Goal: Information Seeking & Learning: Check status

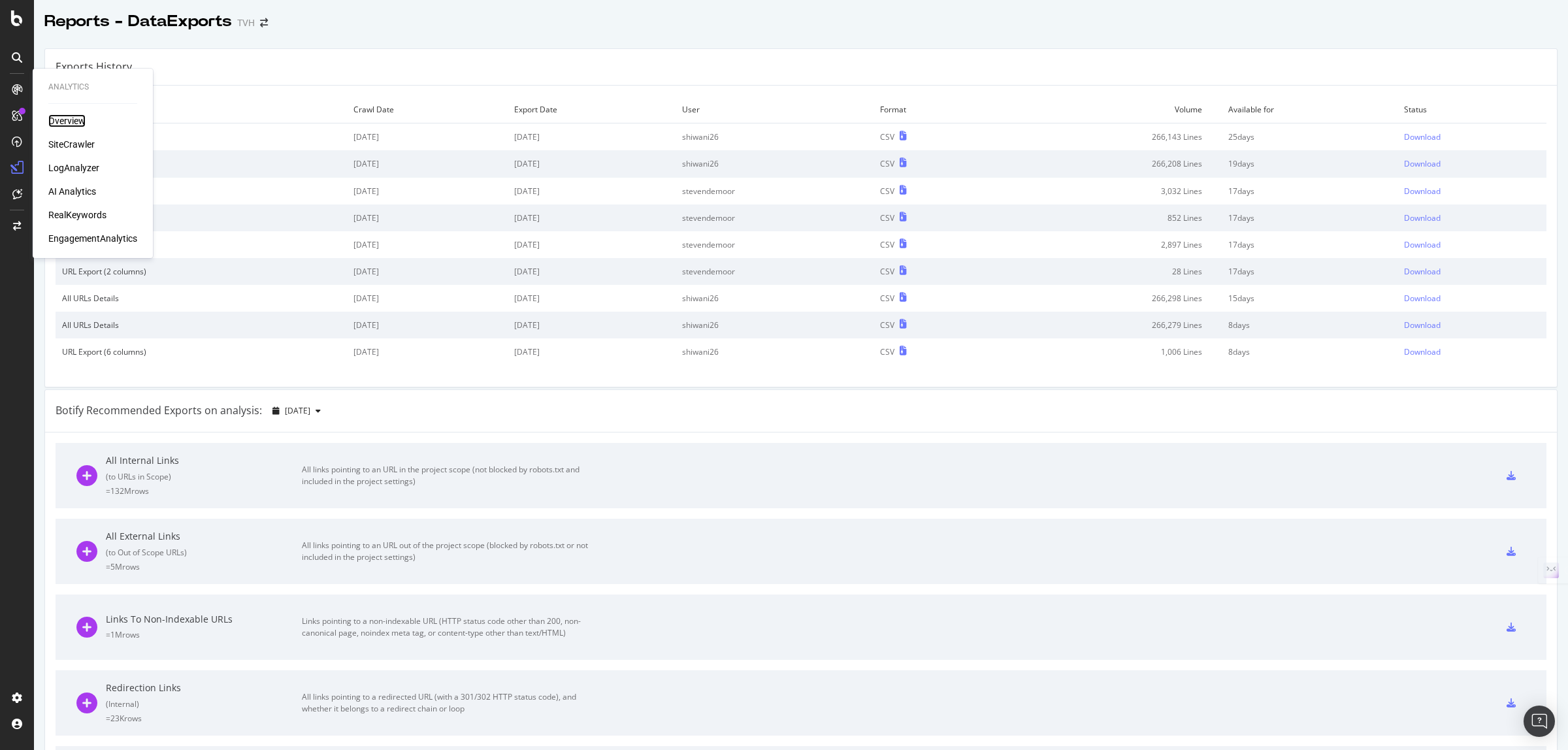
click at [54, 117] on div "Overview" at bounding box center [67, 121] width 37 height 13
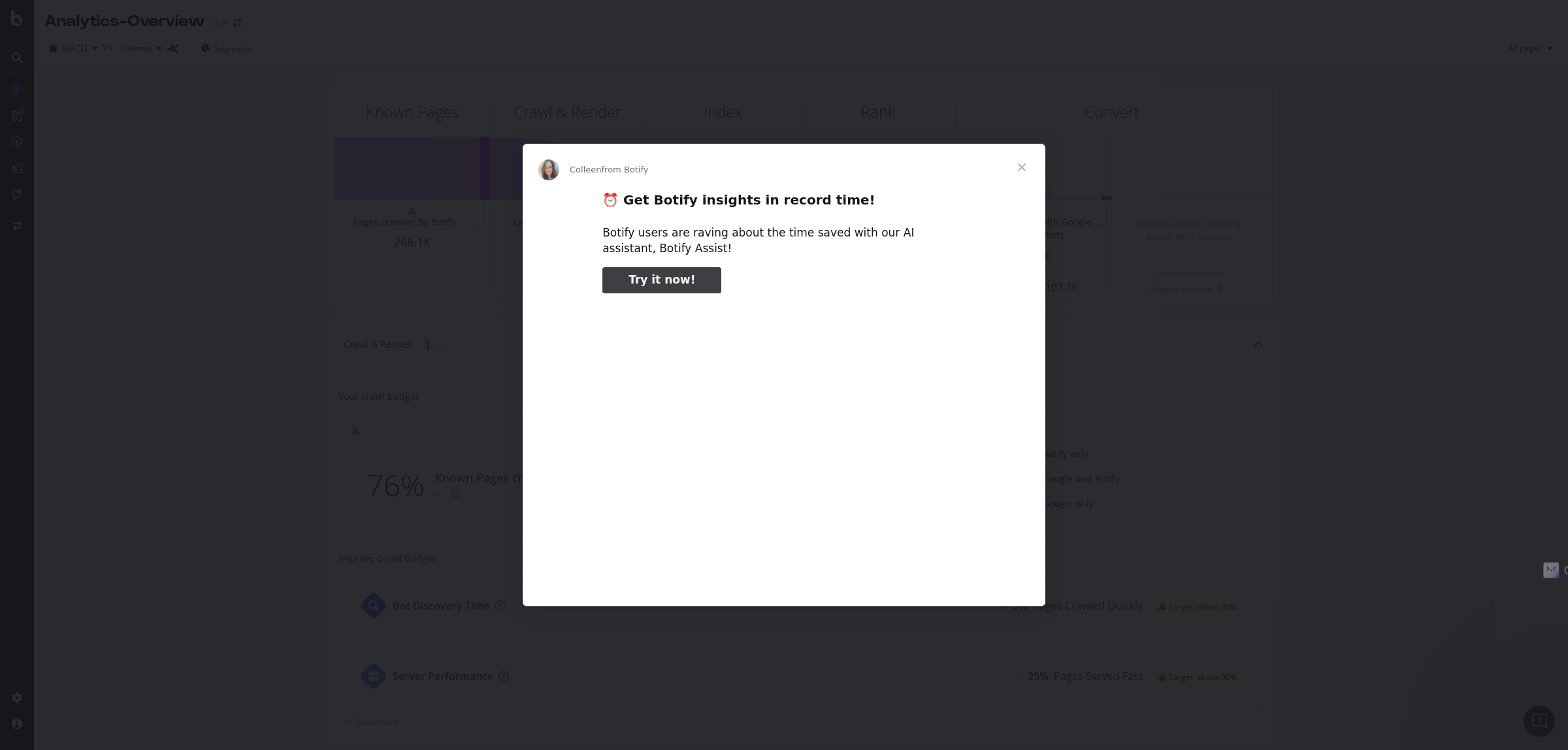
type input "476513"
click at [1024, 168] on span "Close" at bounding box center [1022, 167] width 47 height 47
